Goal: Task Accomplishment & Management: Manage account settings

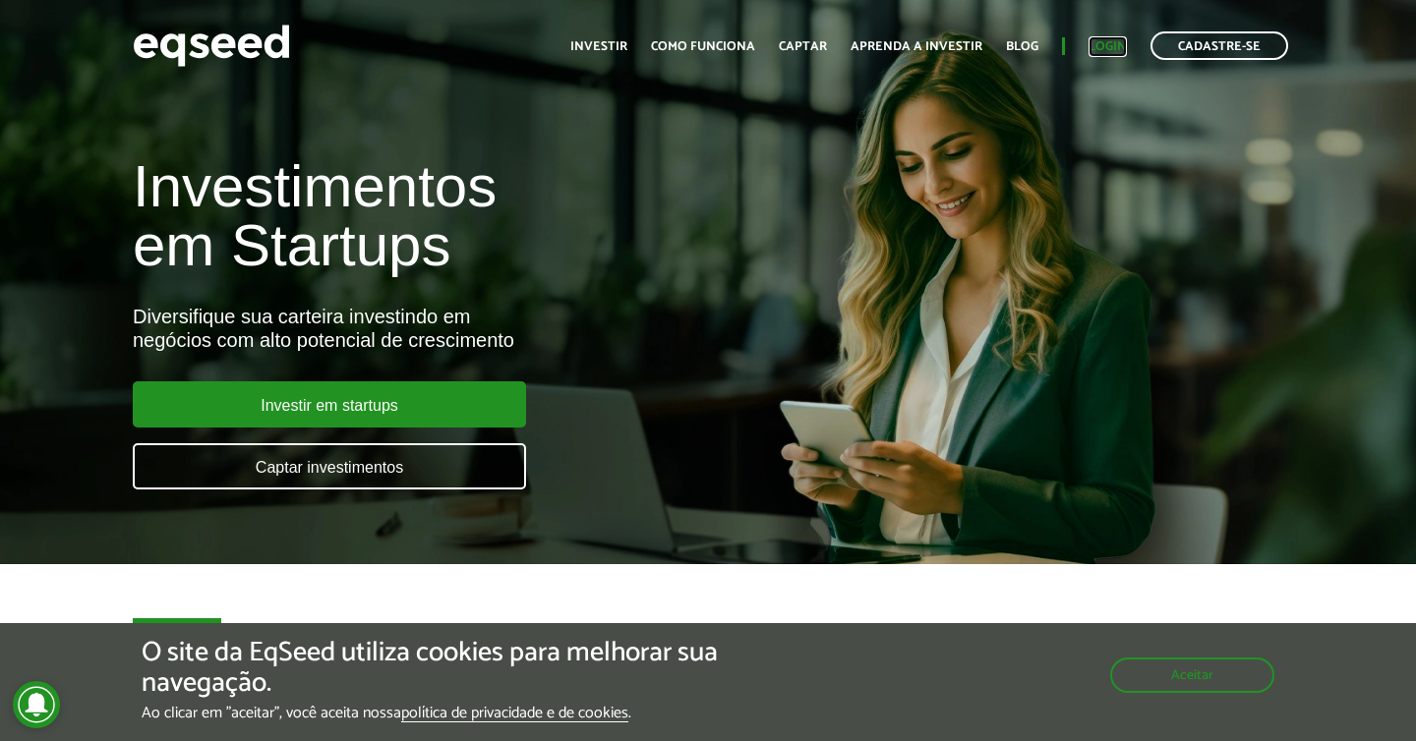
click at [1110, 42] on link "Login" at bounding box center [1107, 46] width 38 height 13
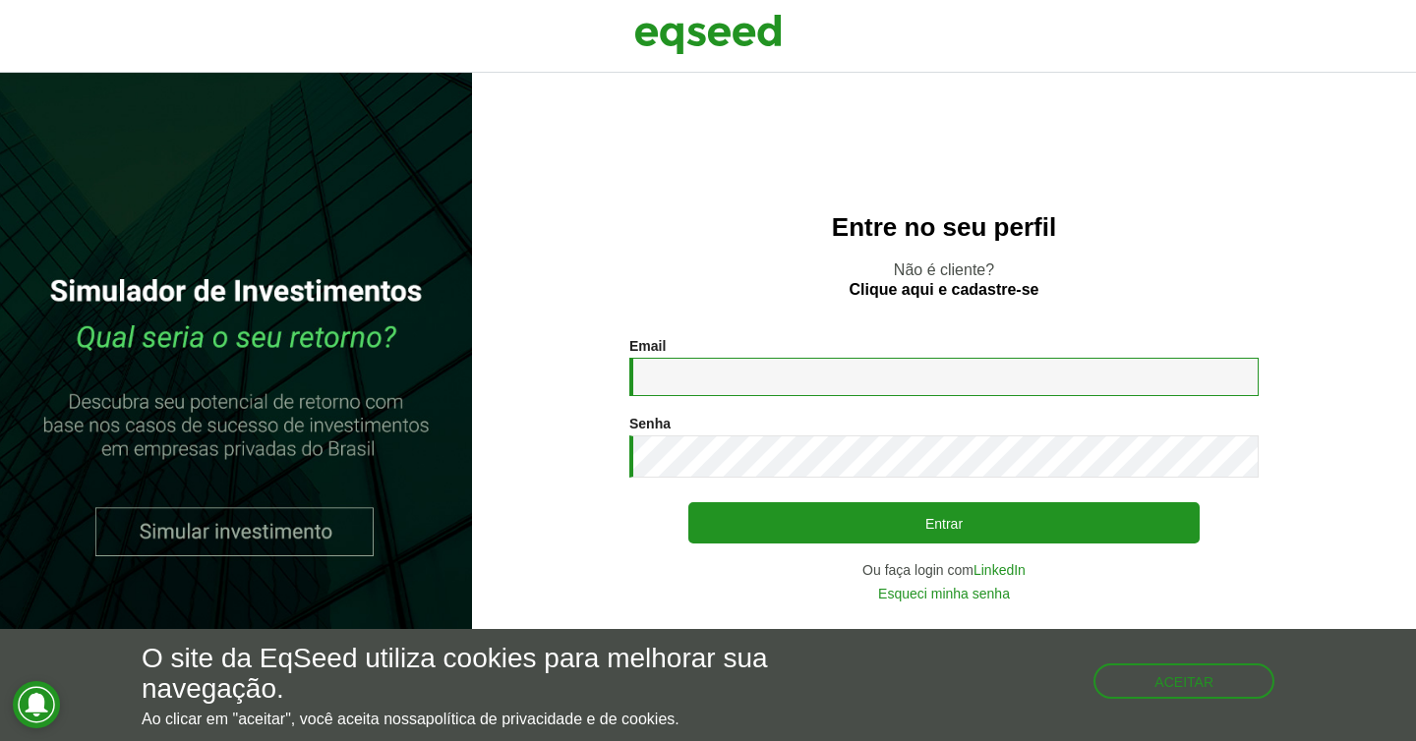
click at [854, 377] on input "Email *" at bounding box center [943, 377] width 629 height 38
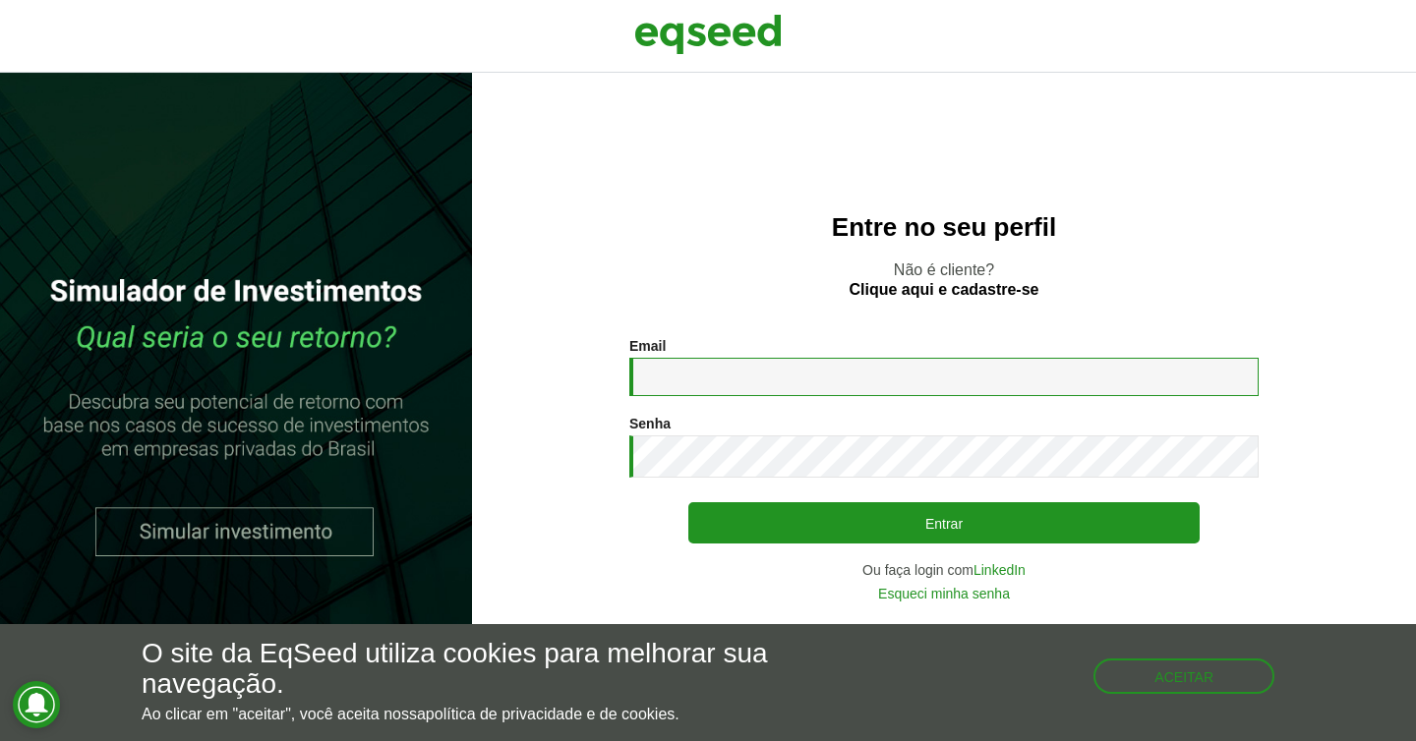
type input "**********"
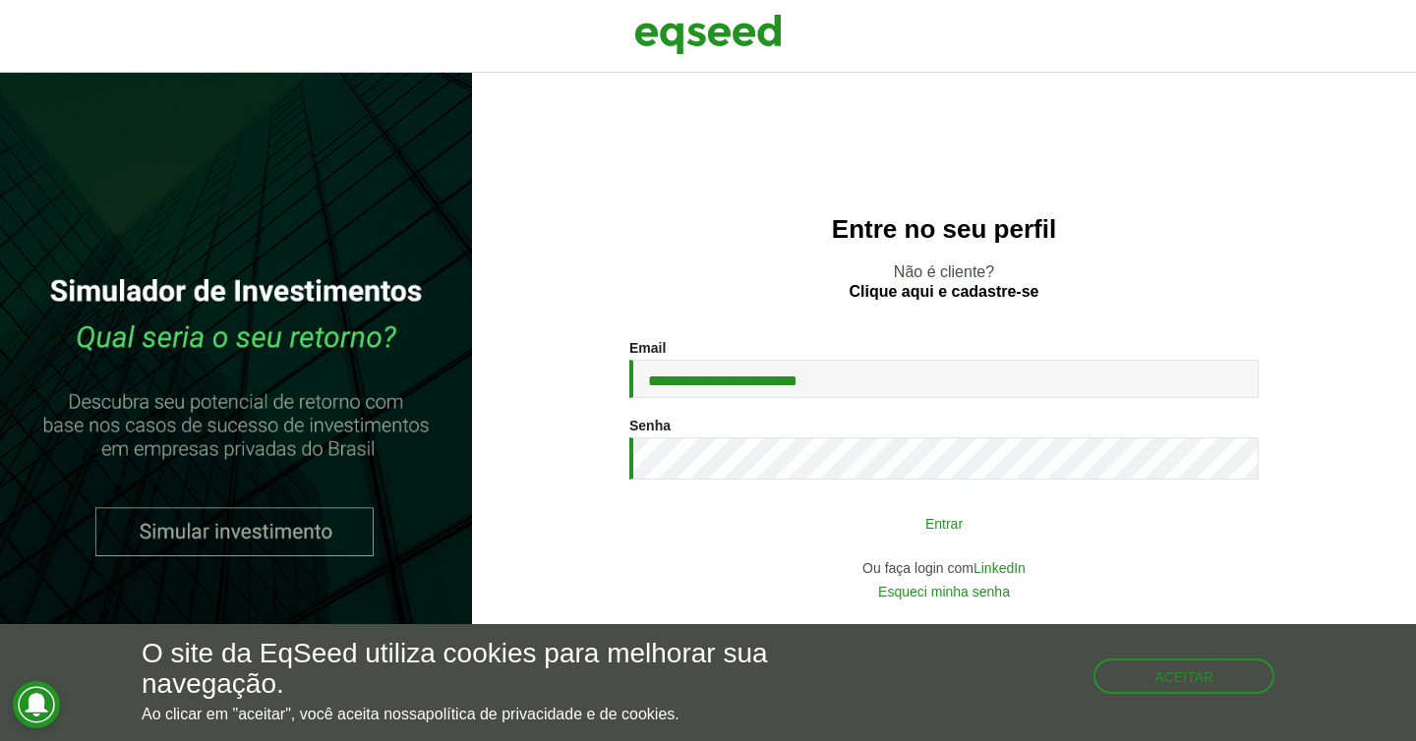
click at [886, 519] on button "Entrar" at bounding box center [943, 522] width 511 height 37
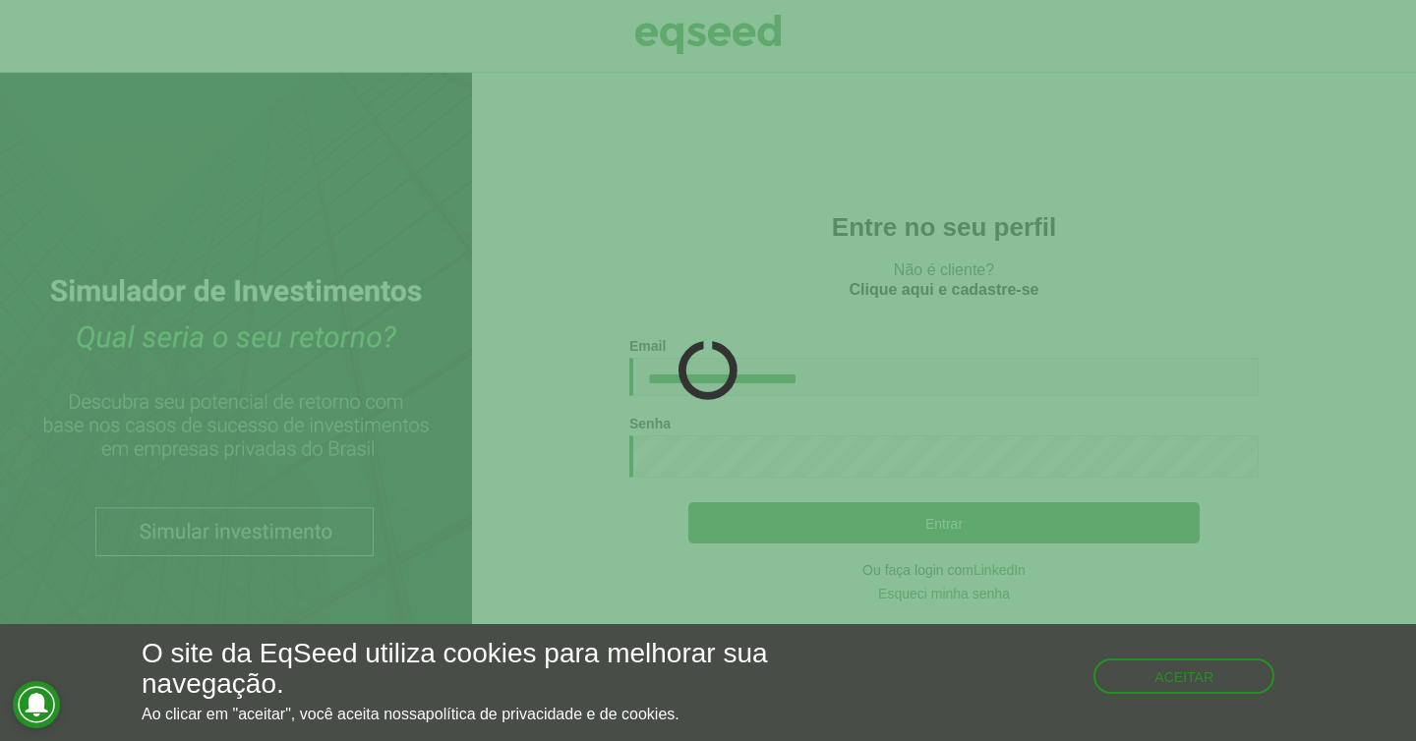
click at [1117, 659] on div "Aceitar" at bounding box center [1183, 666] width 181 height 55
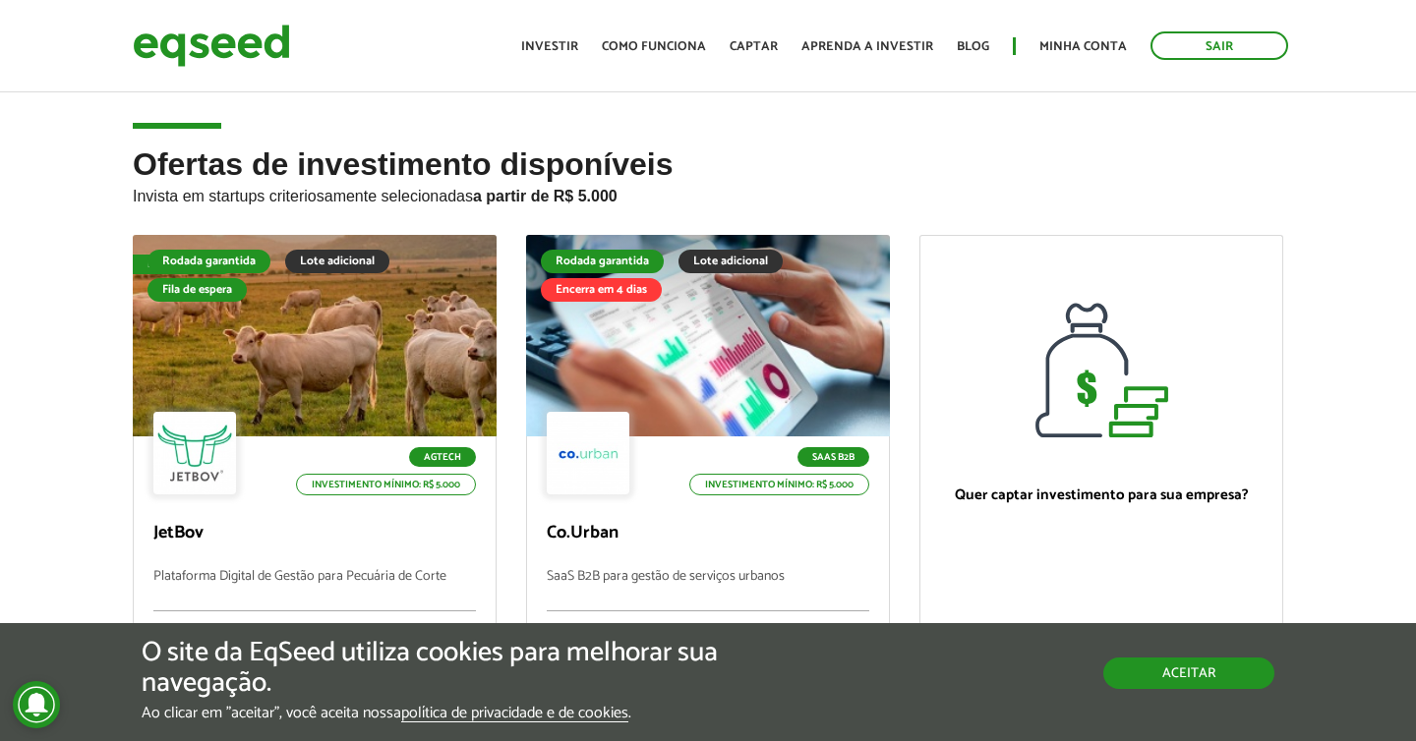
click at [1183, 675] on button "Aceitar" at bounding box center [1188, 673] width 171 height 31
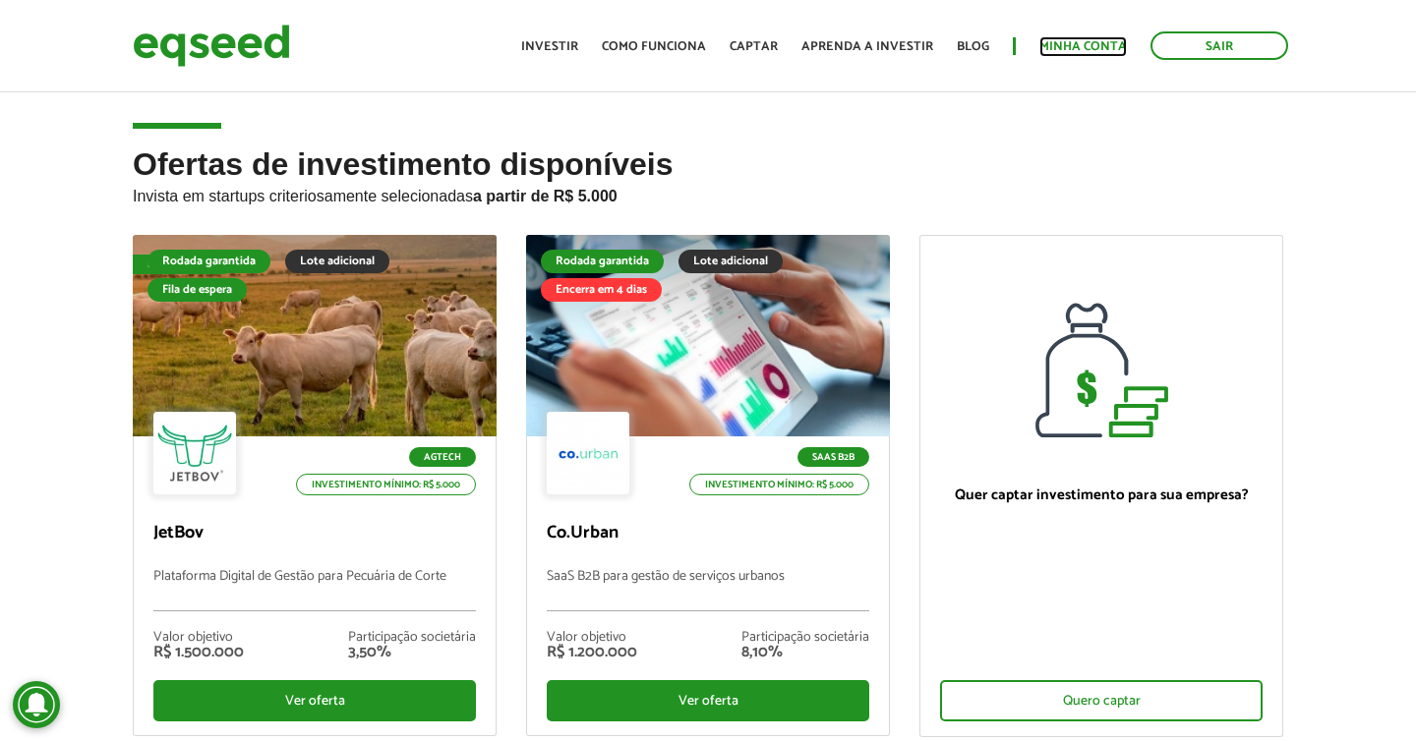
click at [1087, 47] on link "Minha conta" at bounding box center [1083, 46] width 88 height 13
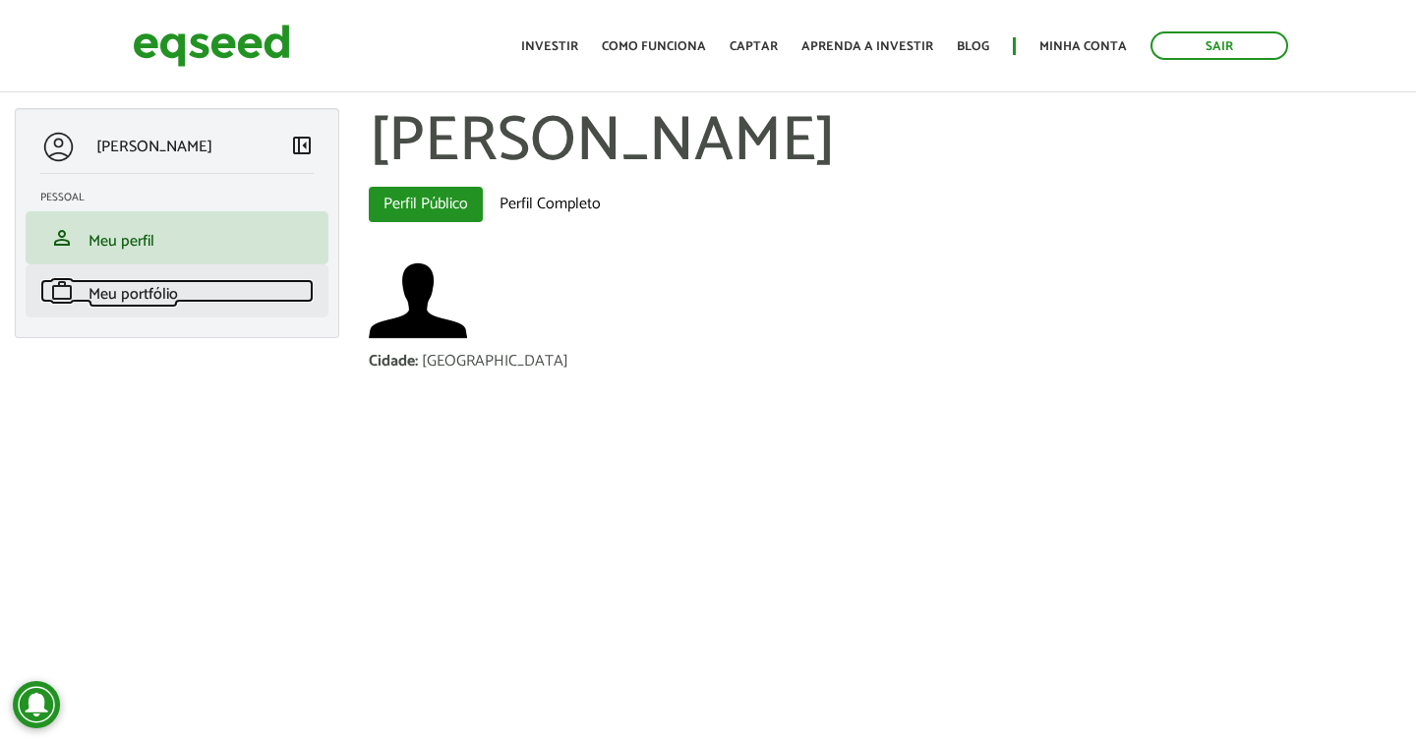
click at [229, 301] on link "work Meu portfólio" at bounding box center [176, 291] width 273 height 24
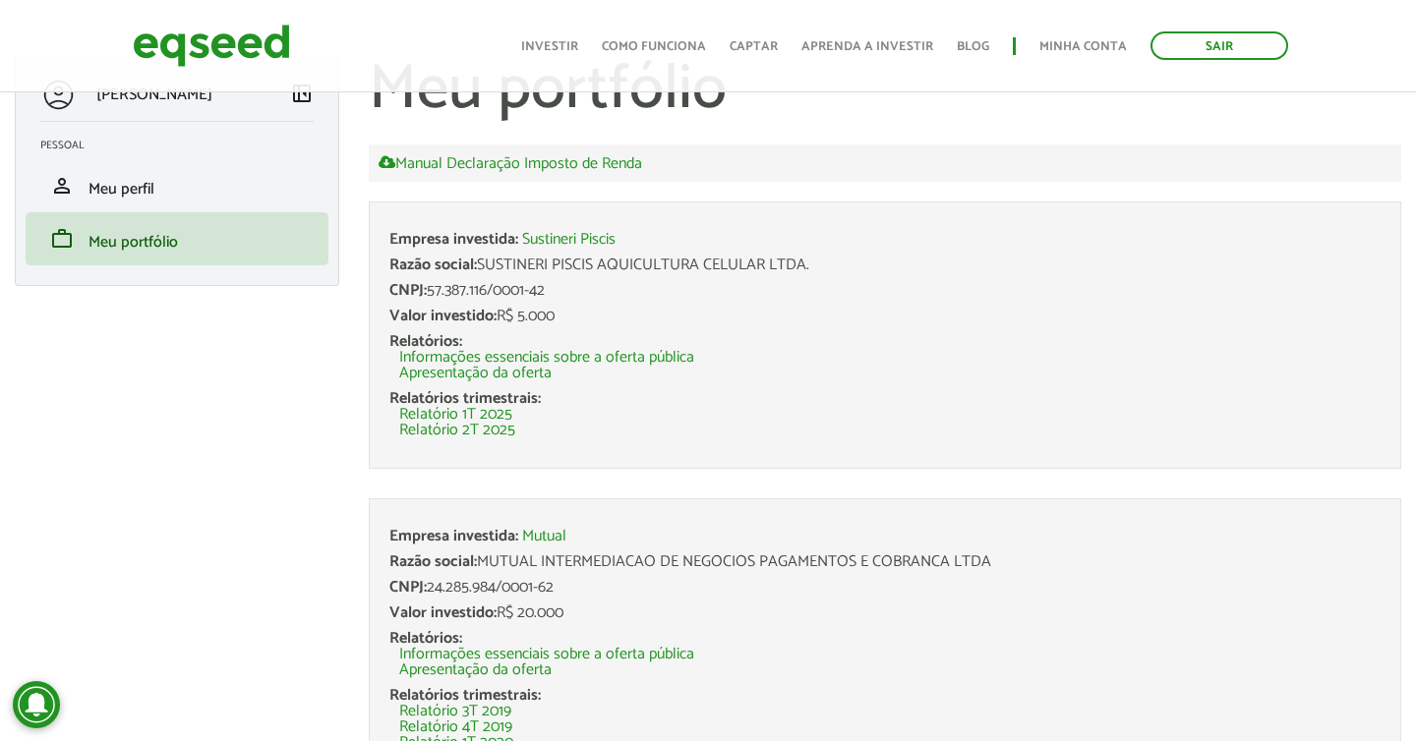
scroll to position [50, 0]
